Goal: Task Accomplishment & Management: Complete application form

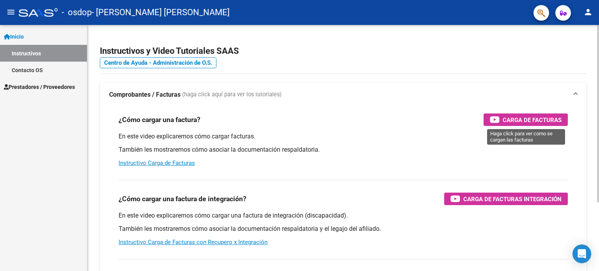
click at [515, 120] on span "Carga de Facturas" at bounding box center [532, 120] width 59 height 10
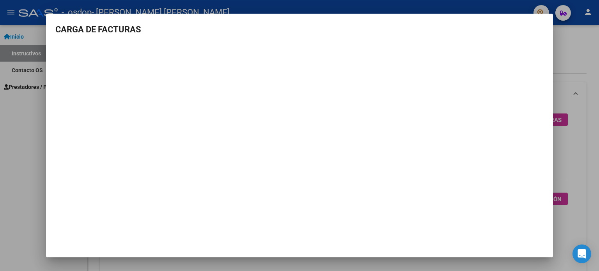
click at [25, 137] on div at bounding box center [299, 135] width 599 height 271
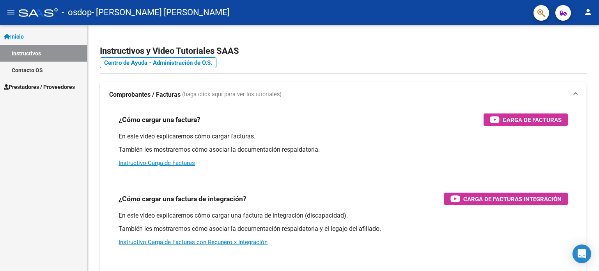
click at [41, 88] on span "Prestadores / Proveedores" at bounding box center [39, 87] width 71 height 9
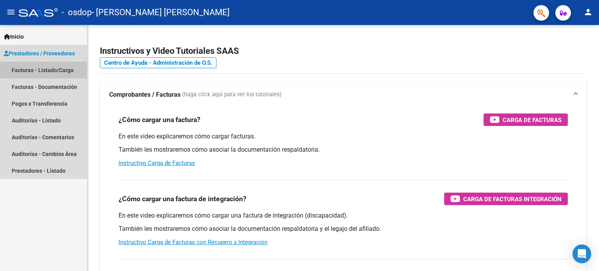
click at [45, 70] on link "Facturas - Listado/Carga" at bounding box center [43, 70] width 87 height 17
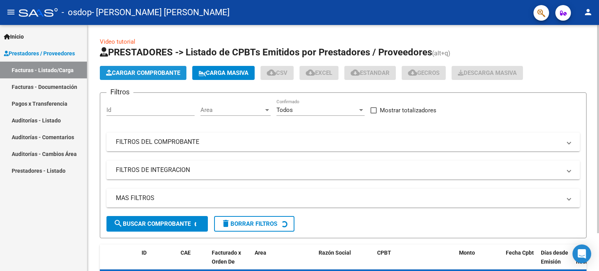
click at [134, 71] on span "Cargar Comprobante" at bounding box center [143, 72] width 74 height 7
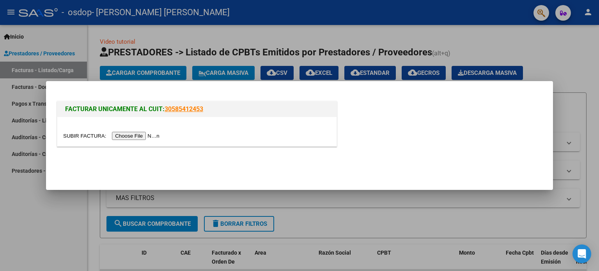
click at [145, 137] on input "file" at bounding box center [112, 136] width 99 height 8
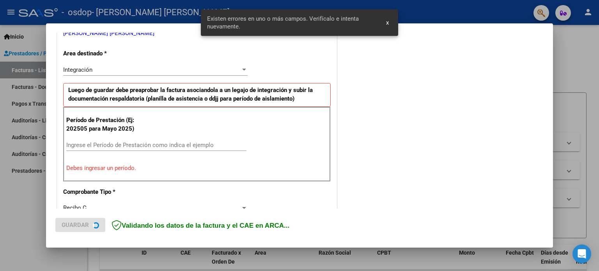
scroll to position [168, 0]
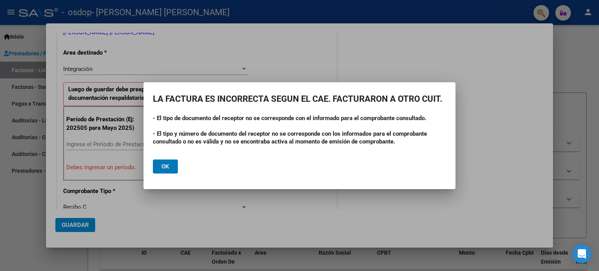
click at [167, 165] on span "Ok" at bounding box center [165, 166] width 8 height 7
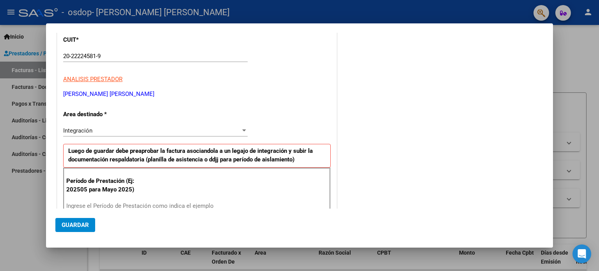
scroll to position [12, 0]
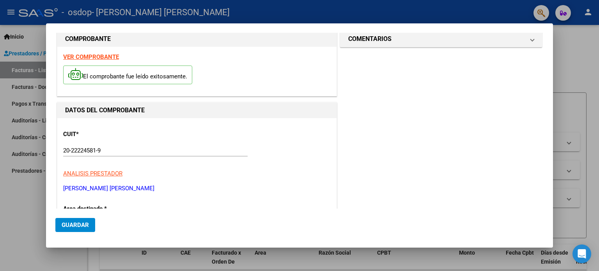
click at [101, 58] on strong "VER COMPROBANTE" at bounding box center [91, 56] width 56 height 7
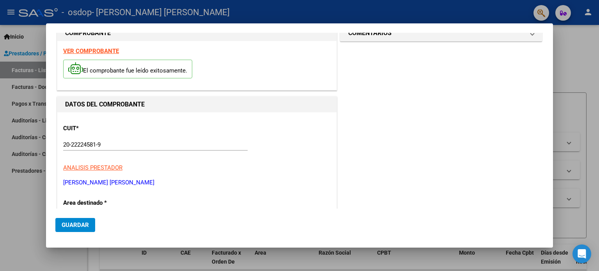
scroll to position [0, 0]
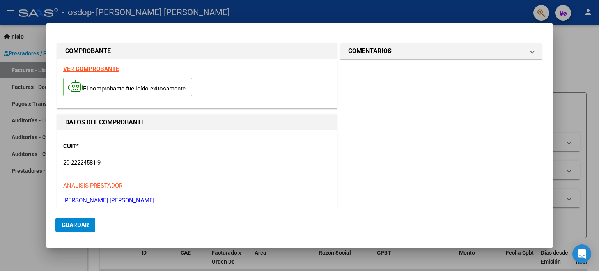
click at [23, 199] on div at bounding box center [299, 135] width 599 height 271
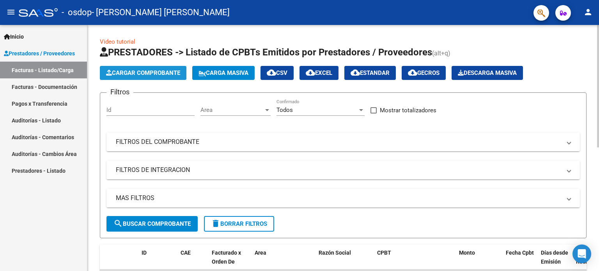
click at [140, 71] on span "Cargar Comprobante" at bounding box center [143, 72] width 74 height 7
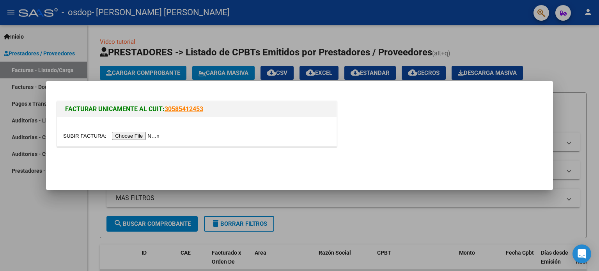
click at [141, 137] on input "file" at bounding box center [112, 136] width 99 height 8
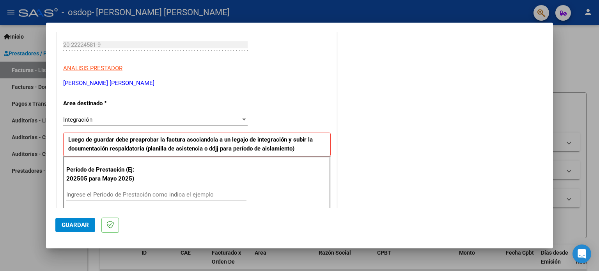
scroll to position [156, 0]
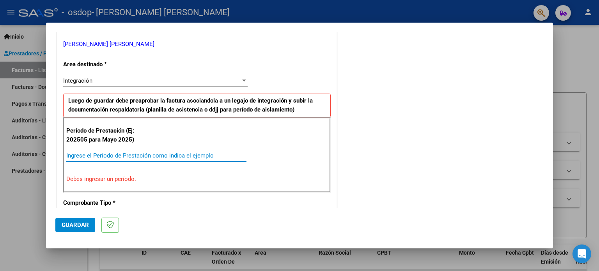
click at [176, 156] on input "Ingrese el Período de Prestación como indica el ejemplo" at bounding box center [156, 155] width 180 height 7
type input "0"
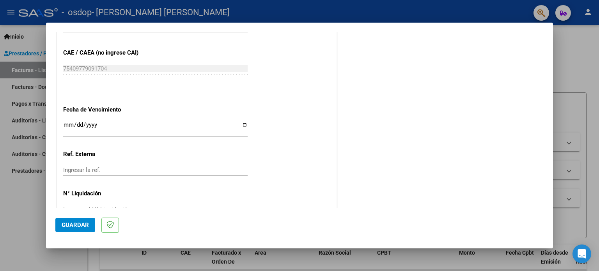
scroll to position [507, 0]
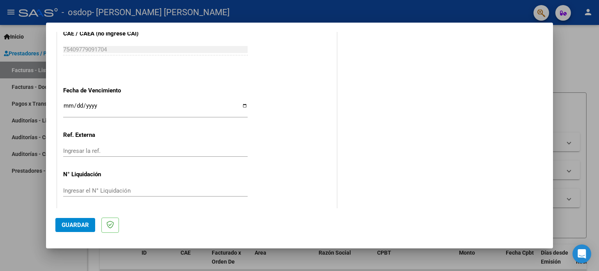
type input "202509"
click at [242, 106] on input "Ingresar la fecha" at bounding box center [155, 109] width 185 height 12
type input "[DATE]"
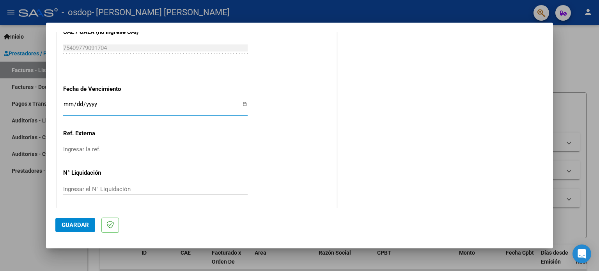
scroll to position [509, 0]
click at [84, 225] on span "Guardar" at bounding box center [75, 225] width 27 height 7
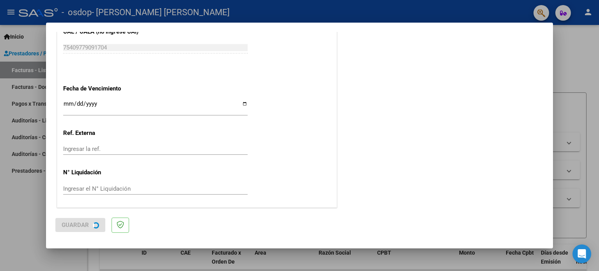
scroll to position [0, 0]
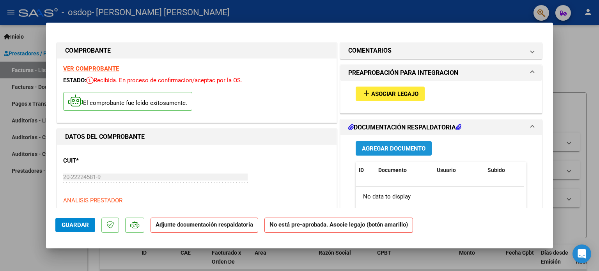
click at [387, 149] on span "Agregar Documento" at bounding box center [394, 148] width 64 height 7
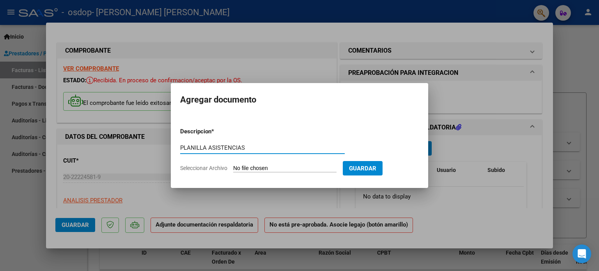
type input "PLANILLA ASISTENCIAS"
click at [329, 165] on input "Seleccionar Archivo" at bounding box center [284, 168] width 103 height 7
type input "C:\fakepath\[PERSON_NAME].pdf"
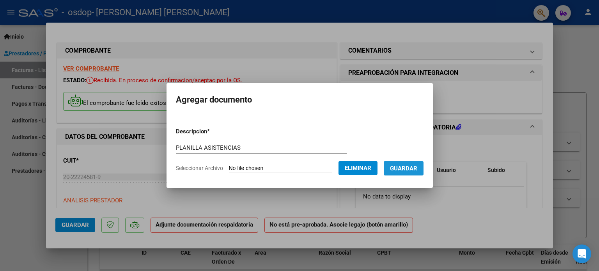
click at [409, 168] on span "Guardar" at bounding box center [403, 168] width 27 height 7
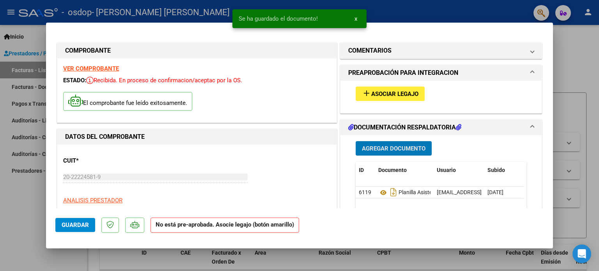
click at [401, 151] on span "Agregar Documento" at bounding box center [394, 148] width 64 height 7
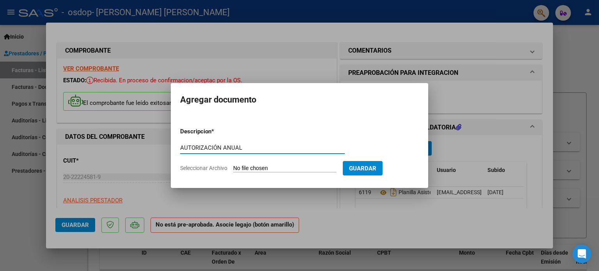
type input "AUTORIZACIÓN ANUAL"
click at [235, 168] on input "Seleccionar Archivo" at bounding box center [284, 168] width 103 height 7
type input "C:\fakepath\AUTORIZACION [PERSON_NAME] 2025 1470446781.pdf"
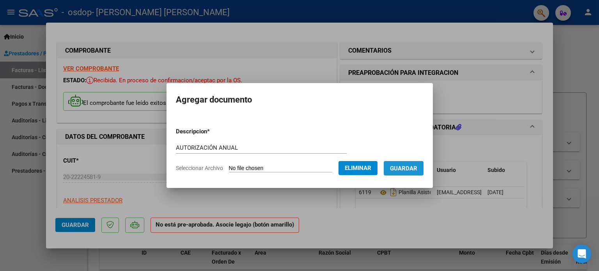
click at [414, 168] on span "Guardar" at bounding box center [403, 168] width 27 height 7
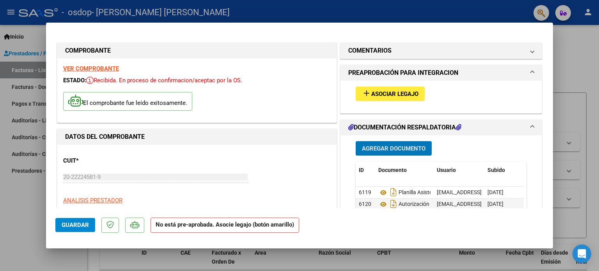
click at [410, 95] on span "Asociar Legajo" at bounding box center [394, 93] width 47 height 7
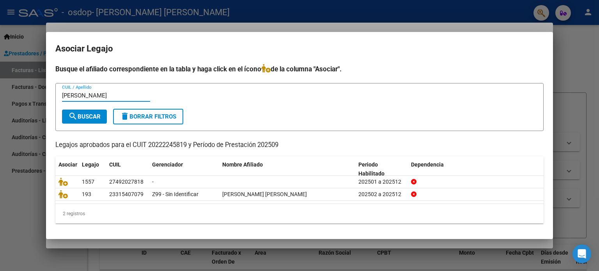
type input "[PERSON_NAME]"
click at [97, 115] on span "search Buscar" at bounding box center [84, 116] width 32 height 7
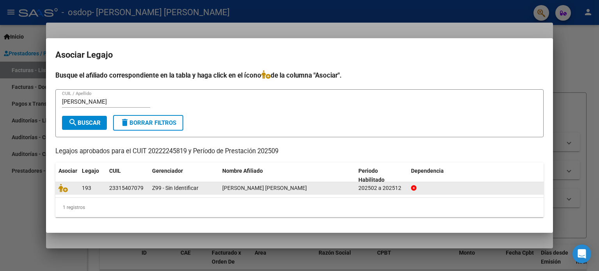
click at [138, 188] on div "23315407079" at bounding box center [126, 188] width 34 height 9
click at [62, 188] on icon at bounding box center [63, 188] width 9 height 9
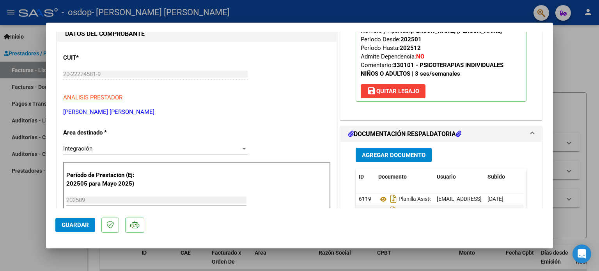
scroll to position [117, 0]
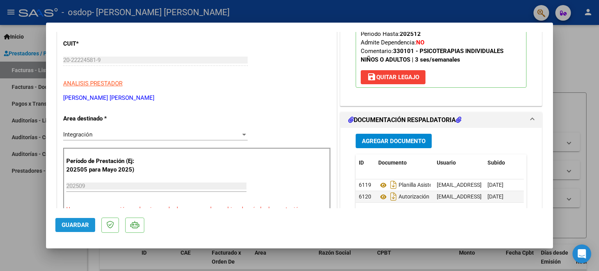
click at [86, 226] on span "Guardar" at bounding box center [75, 225] width 27 height 7
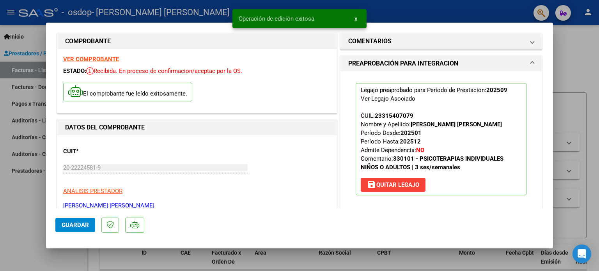
scroll to position [0, 0]
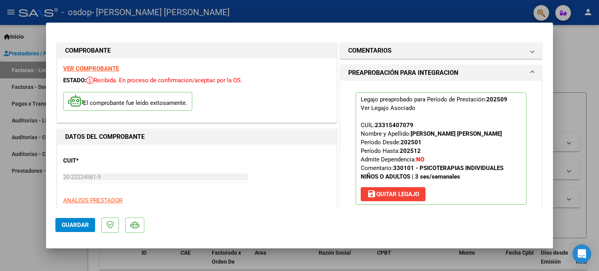
click at [30, 218] on div at bounding box center [299, 135] width 599 height 271
type input "$ 0,00"
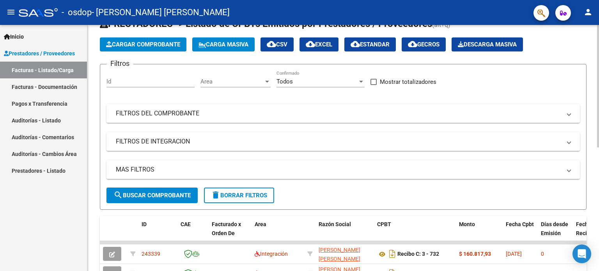
scroll to position [39, 0]
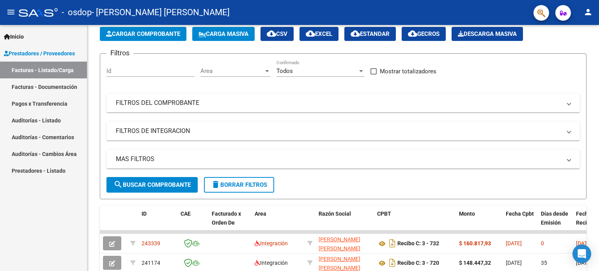
click at [588, 16] on mat-icon "person" at bounding box center [588, 11] width 9 height 9
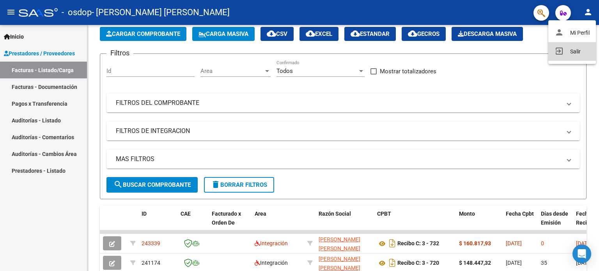
click at [576, 53] on button "exit_to_app Salir" at bounding box center [572, 51] width 48 height 19
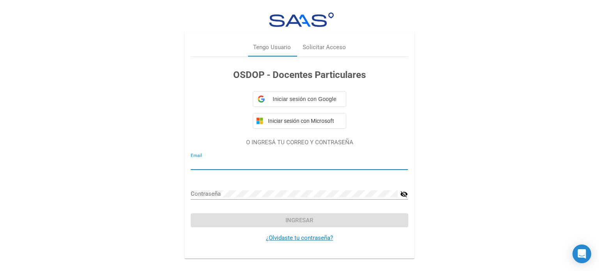
type input "[EMAIL_ADDRESS][DOMAIN_NAME]"
